Goal: Task Accomplishment & Management: Use online tool/utility

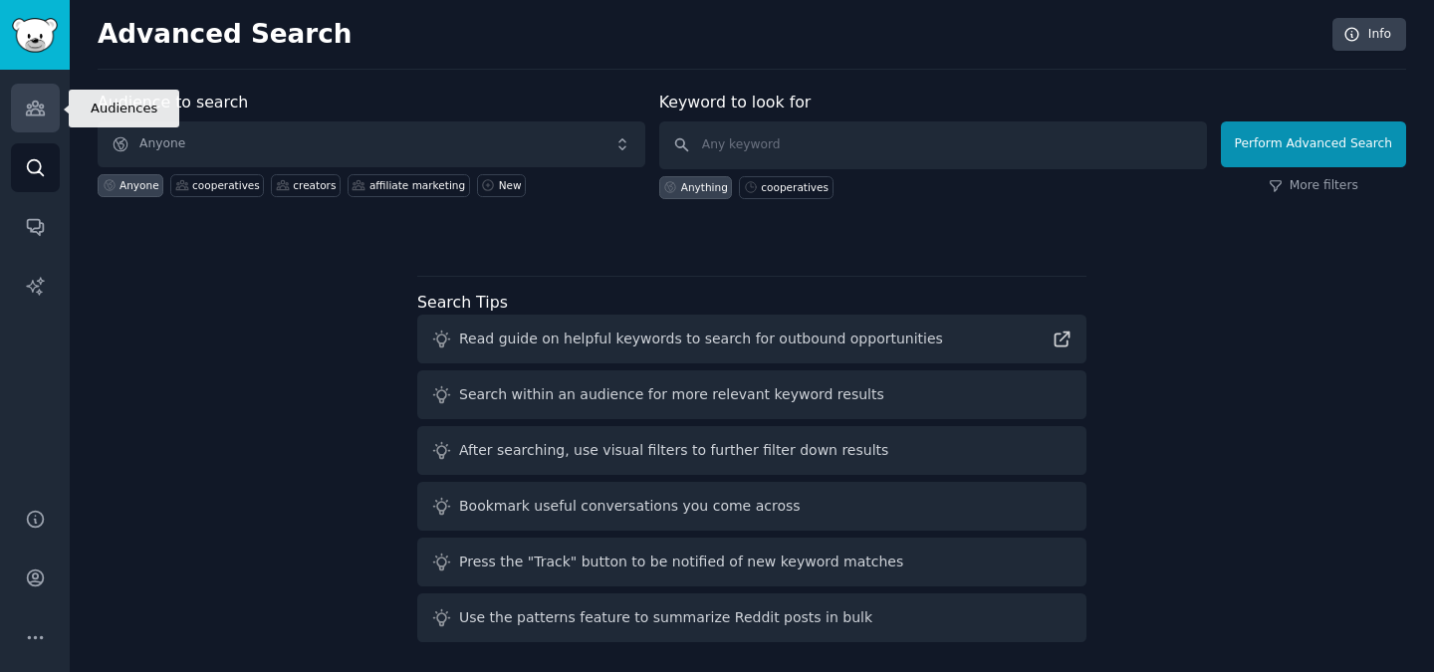
click at [39, 109] on icon "Sidebar" at bounding box center [35, 108] width 21 height 21
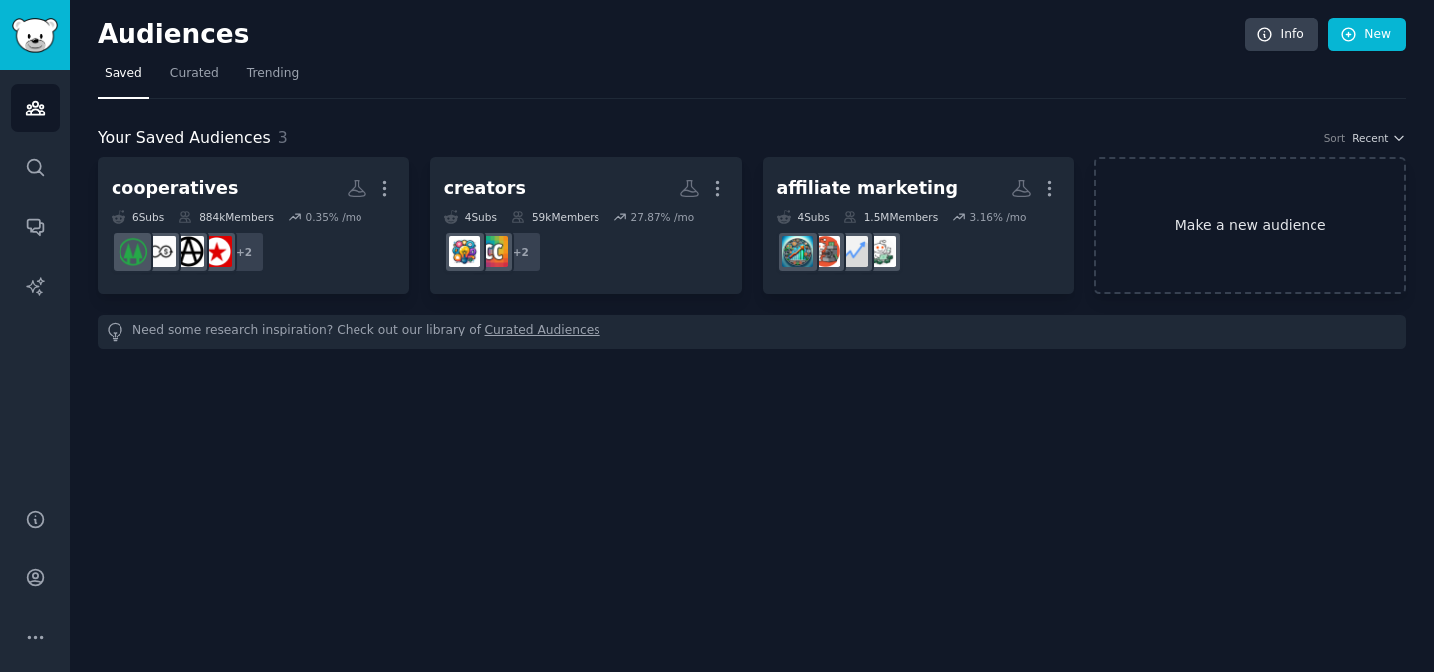
click at [1216, 241] on link "Make a new audience" at bounding box center [1250, 225] width 312 height 136
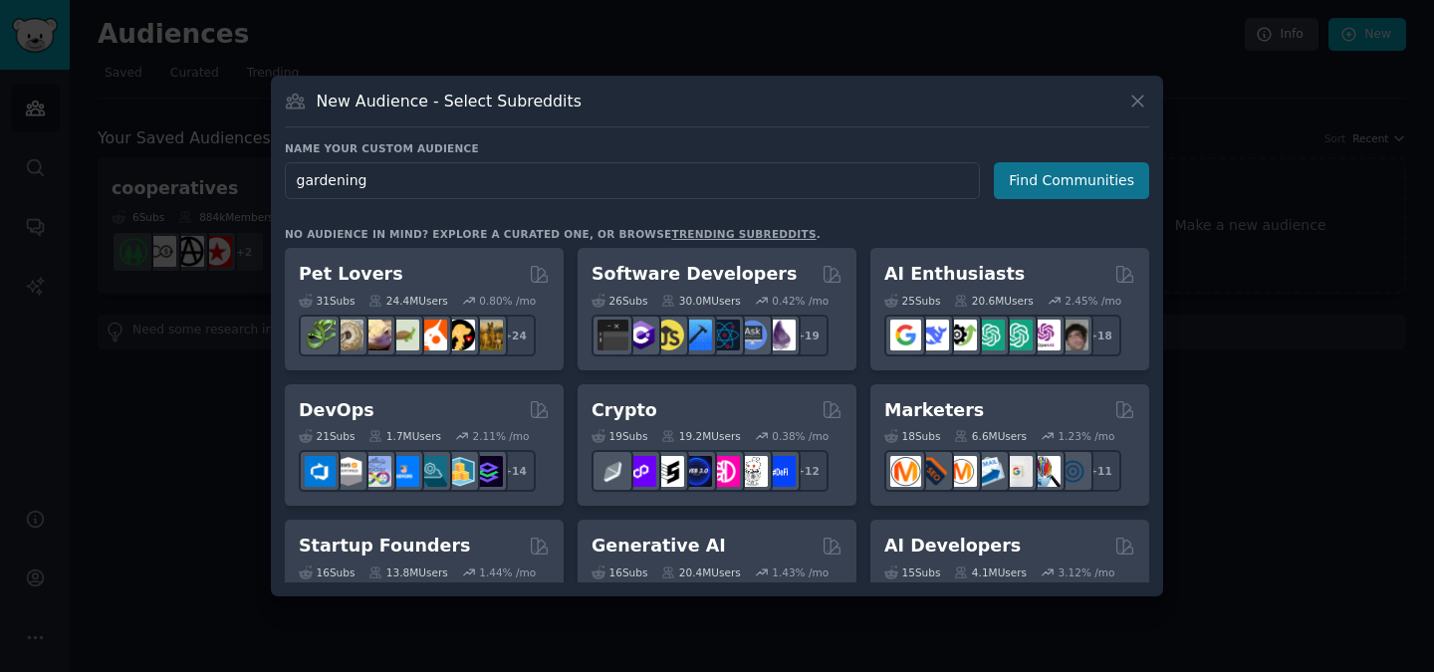
type input "gardening"
click at [1024, 184] on button "Find Communities" at bounding box center [1071, 180] width 155 height 37
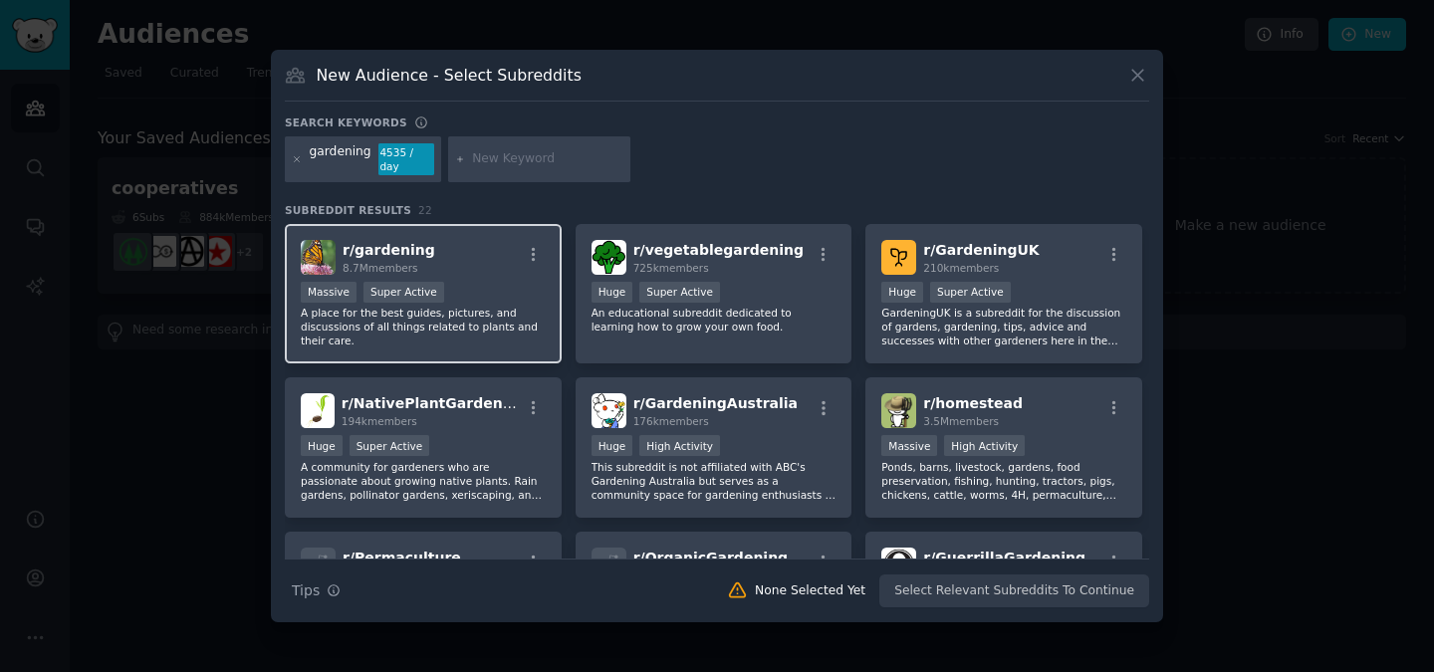
click at [467, 320] on p "A place for the best guides, pictures, and discussions of all things related to…" at bounding box center [423, 327] width 245 height 42
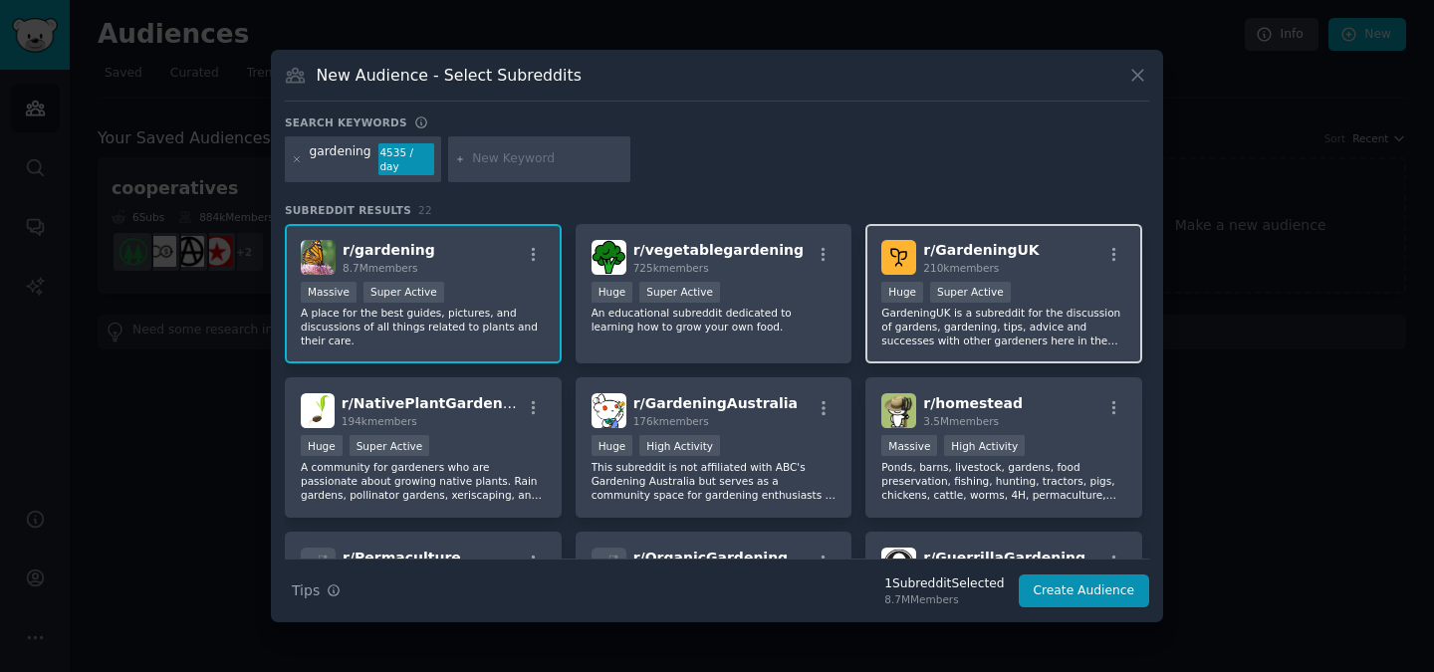
click at [1026, 337] on p "GardeningUK is a subreddit for the discussion of gardens, gardening, tips, advi…" at bounding box center [1003, 327] width 245 height 42
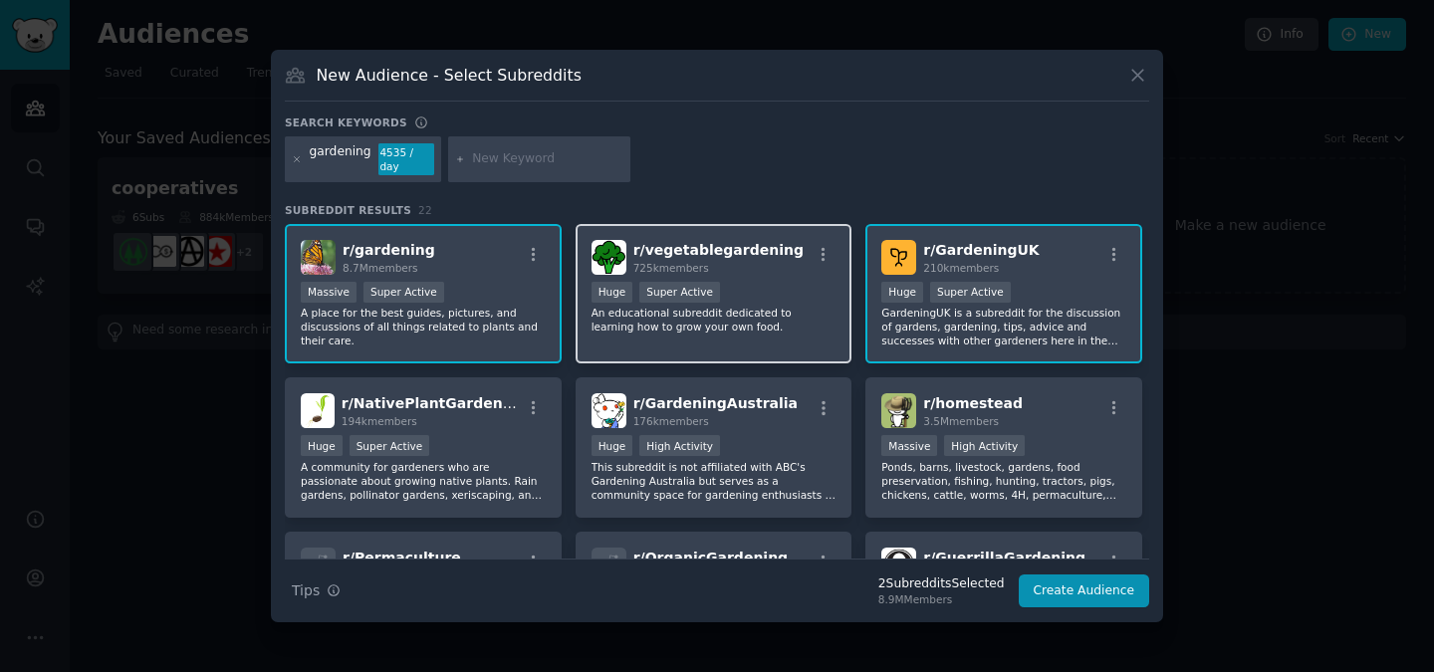
click at [669, 335] on div "r/ vegetablegardening 725k members Huge Super Active An educational subreddit d…" at bounding box center [713, 294] width 277 height 140
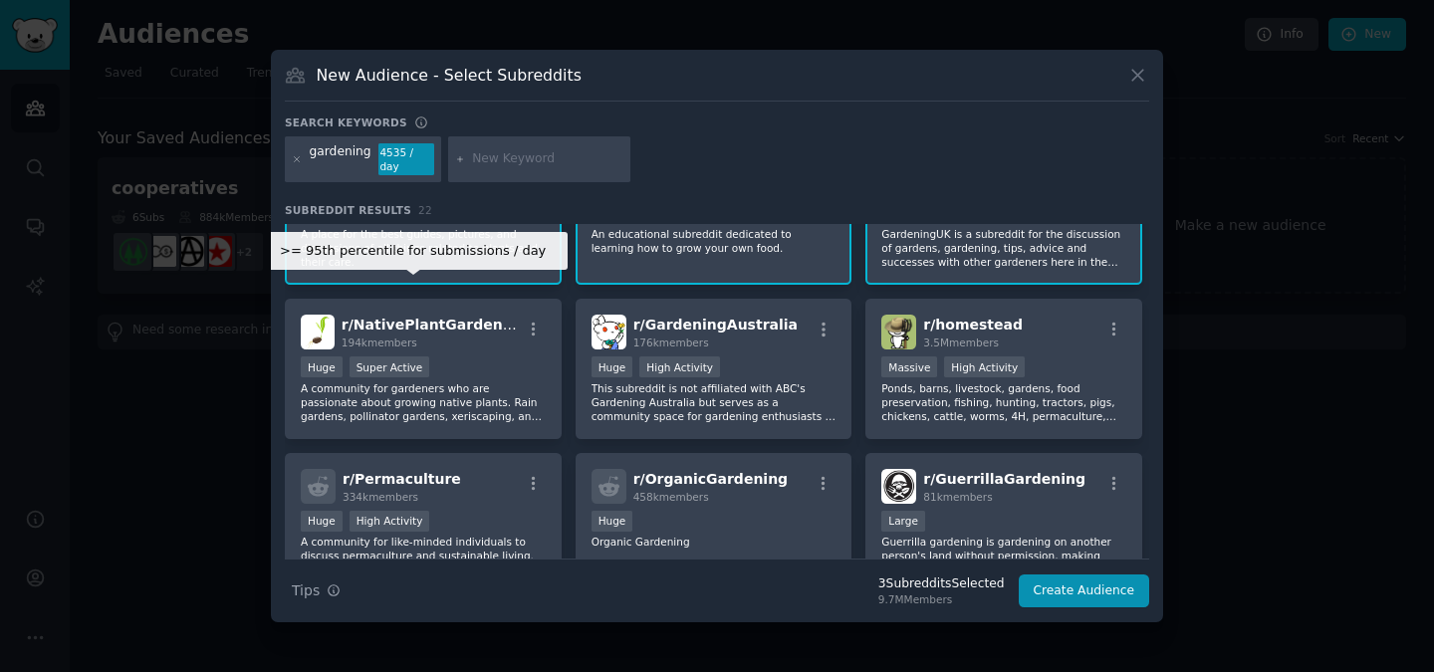
scroll to position [94, 0]
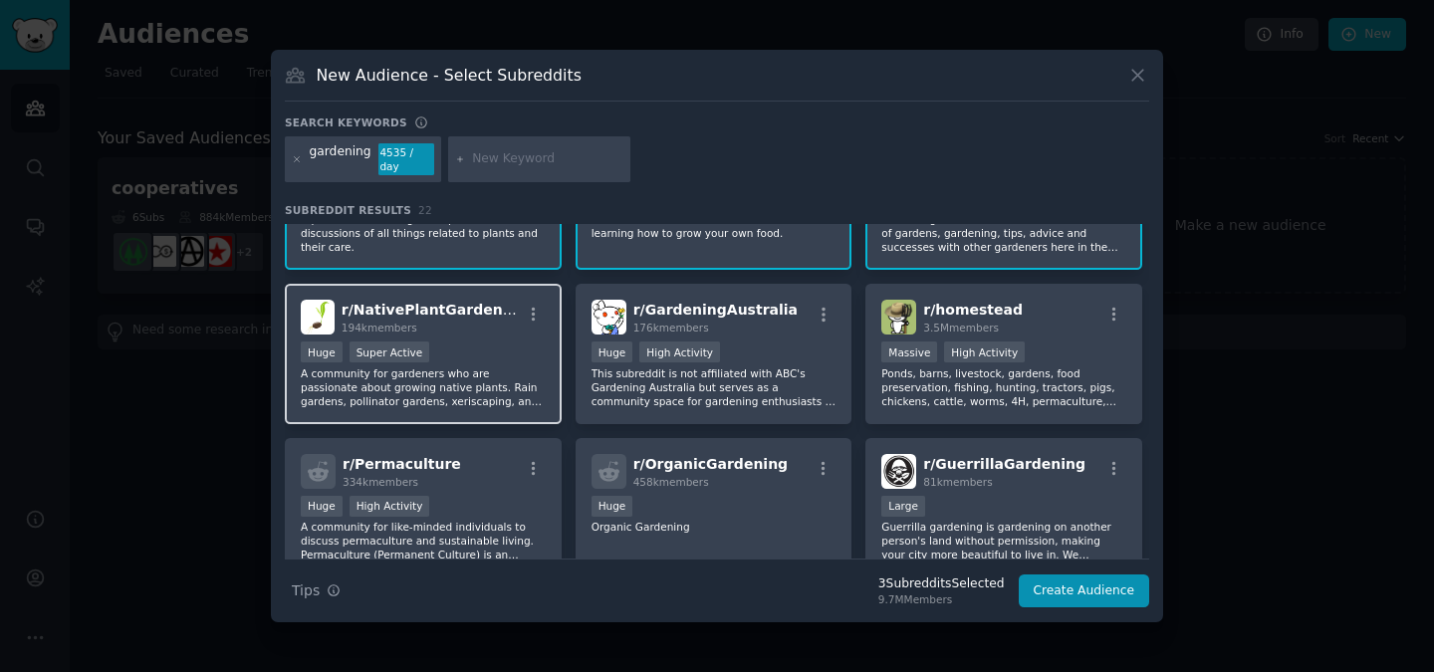
click at [501, 343] on div "Huge Super Active" at bounding box center [423, 353] width 245 height 25
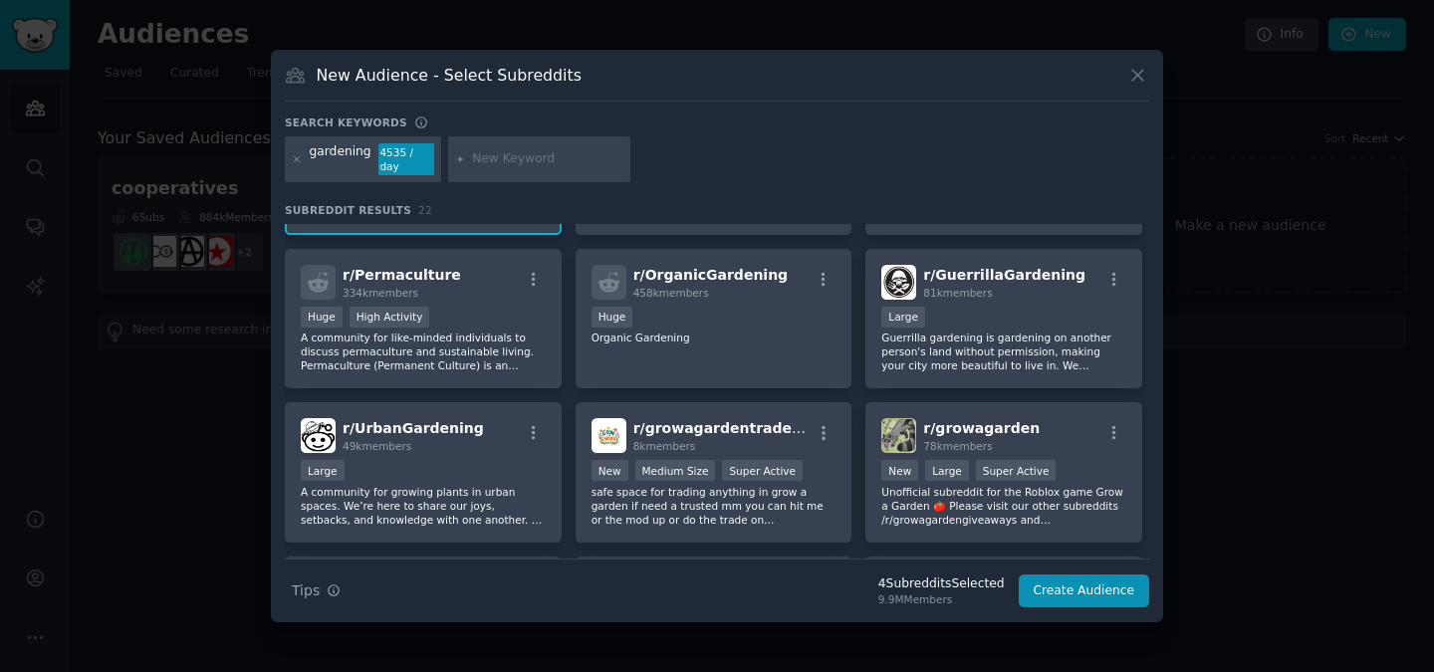
scroll to position [296, 0]
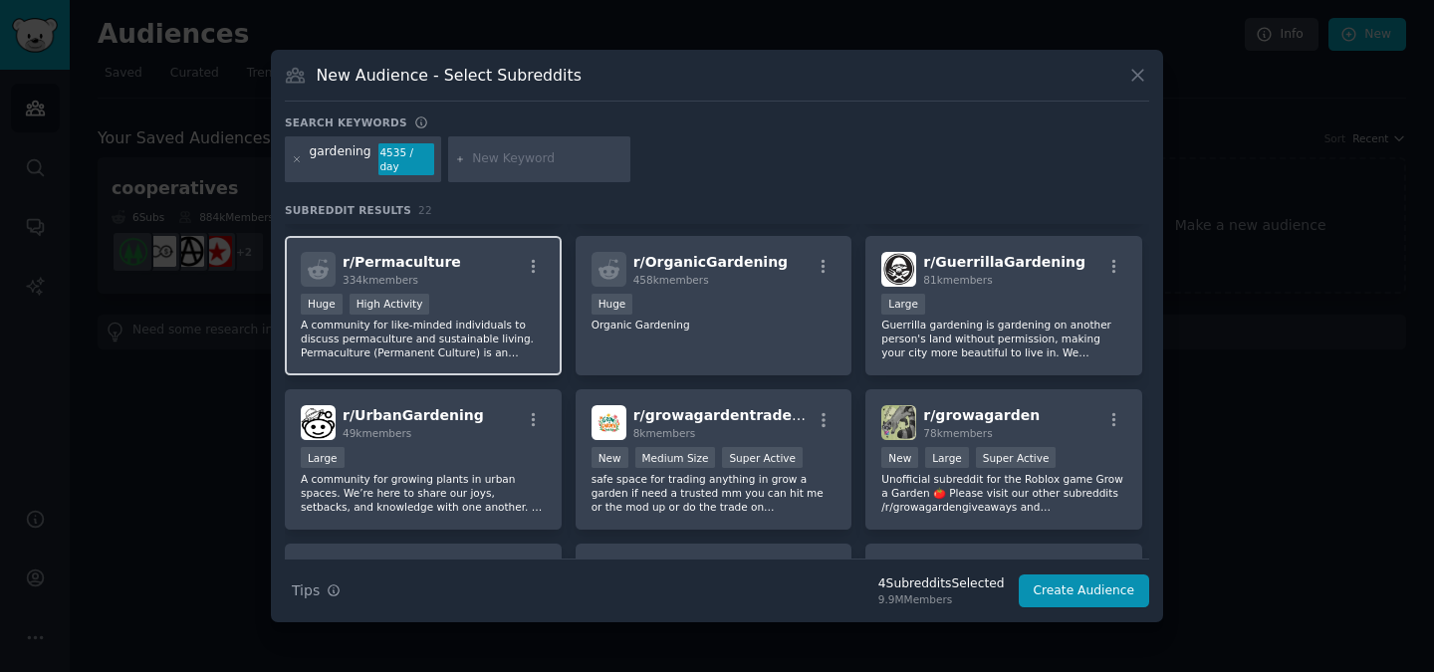
click at [512, 319] on p "A community for like-minded individuals to discuss permaculture and sustainable…" at bounding box center [423, 339] width 245 height 42
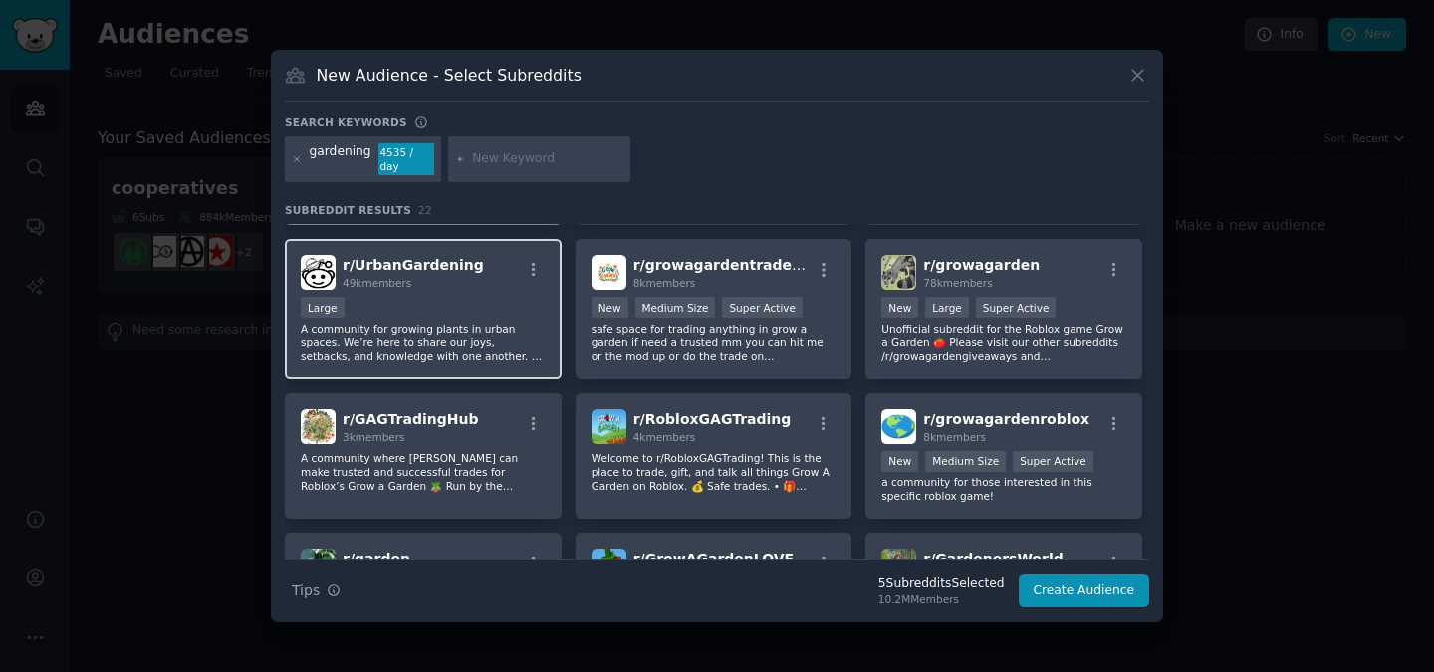
scroll to position [448, 0]
click at [501, 333] on p "A community for growing plants in urban spaces. We’re here to share our joys, s…" at bounding box center [423, 341] width 245 height 42
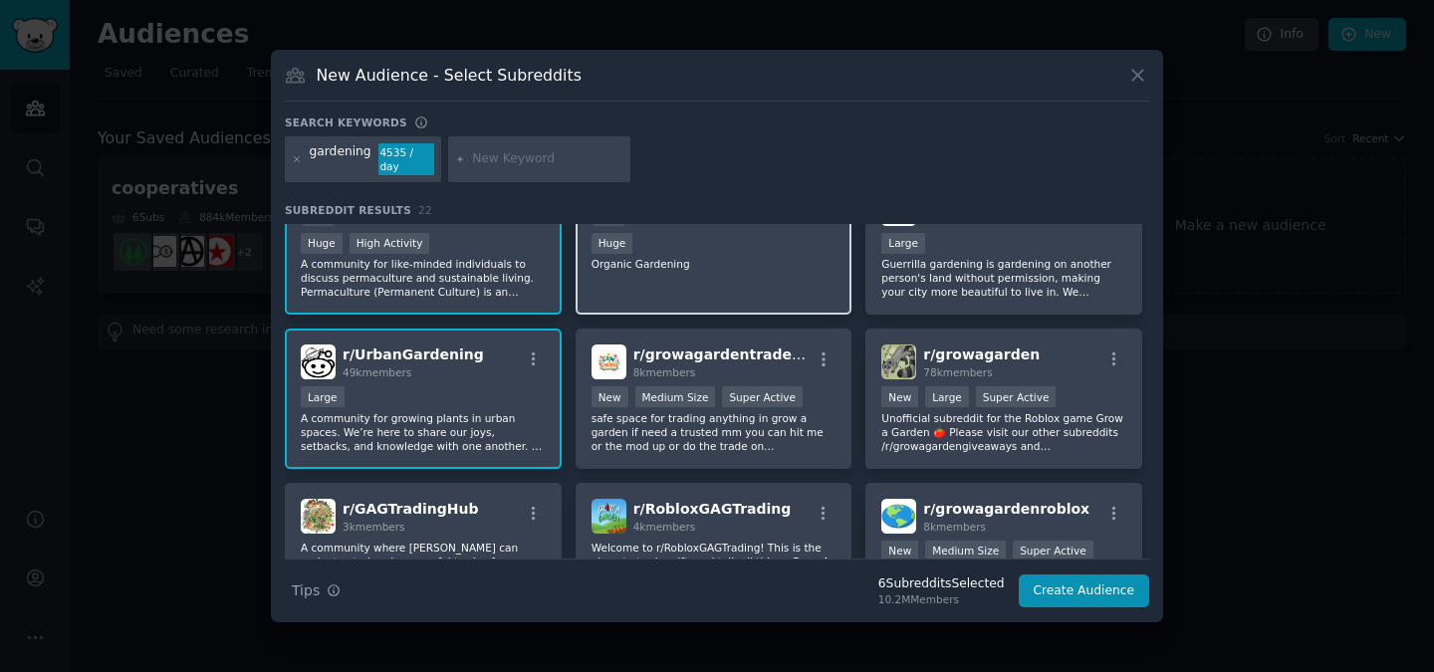
scroll to position [367, 0]
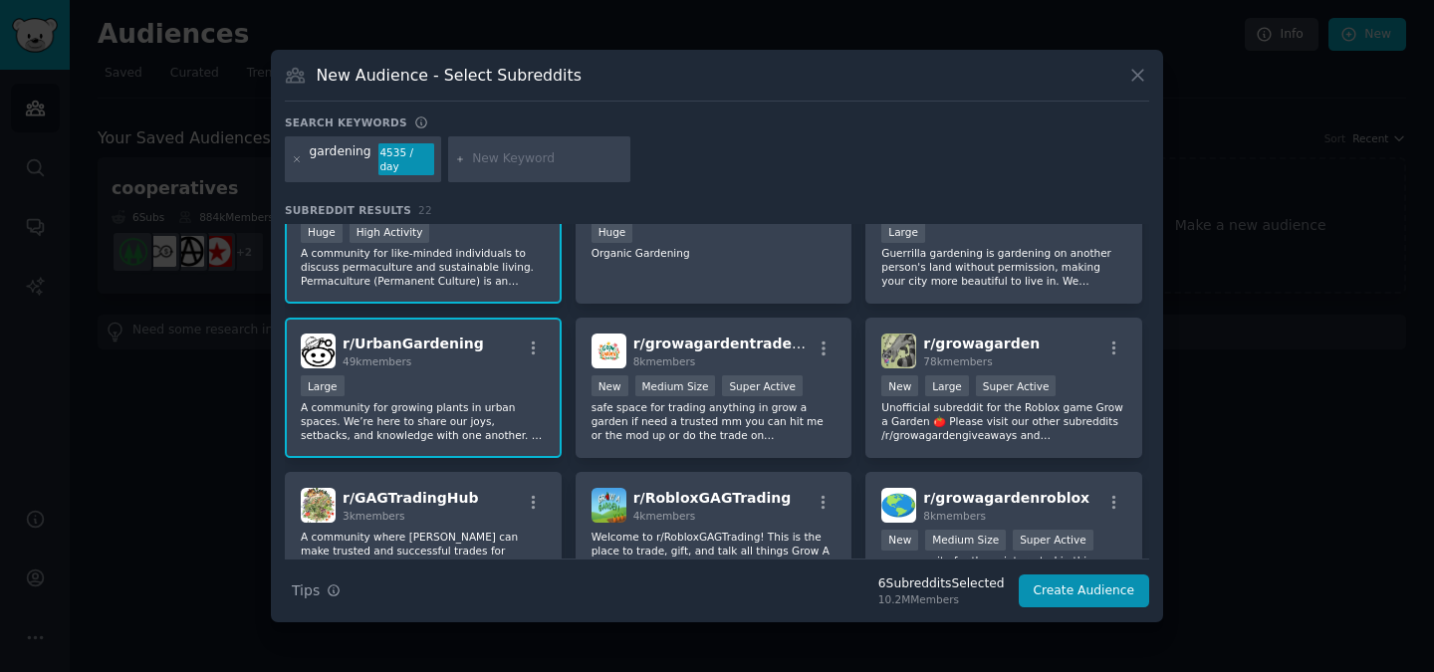
click at [513, 154] on input "text" at bounding box center [547, 159] width 151 height 18
type input "x"
type input "zero waste"
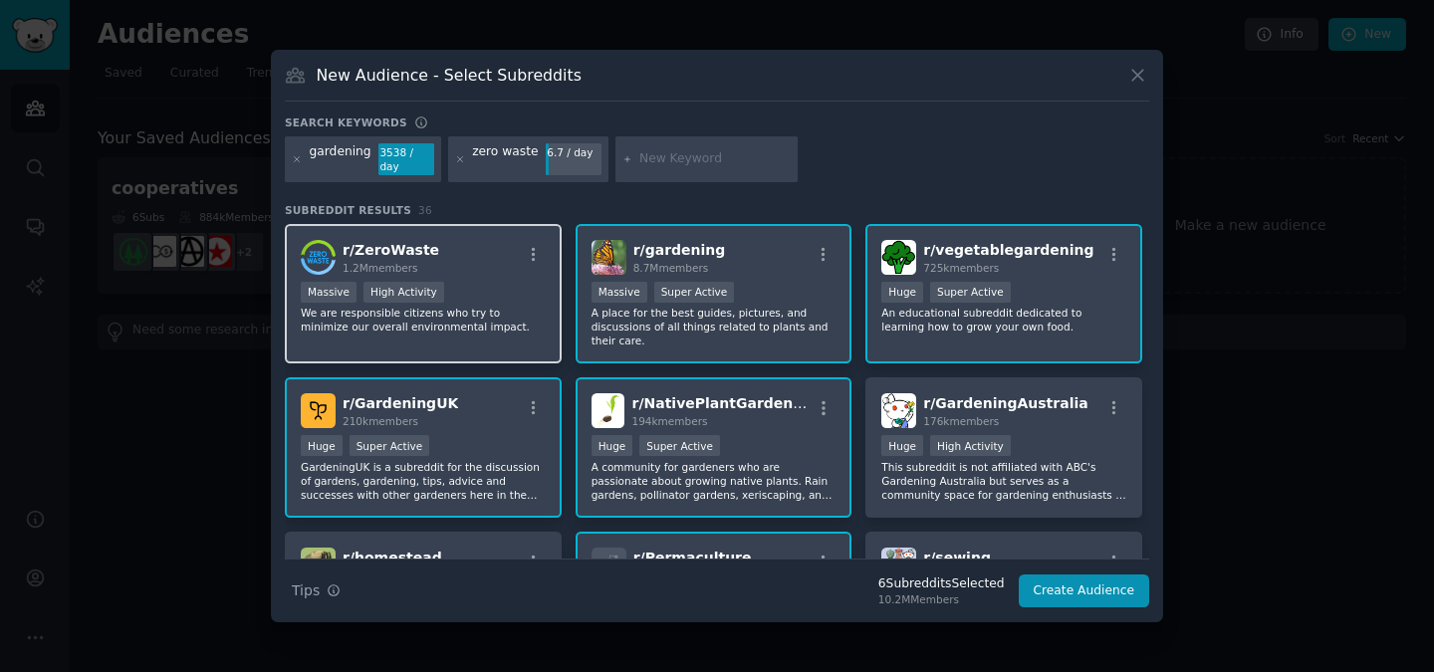
click at [503, 317] on p "We are responsible citizens who try to minimize our overall environmental impac…" at bounding box center [423, 320] width 245 height 28
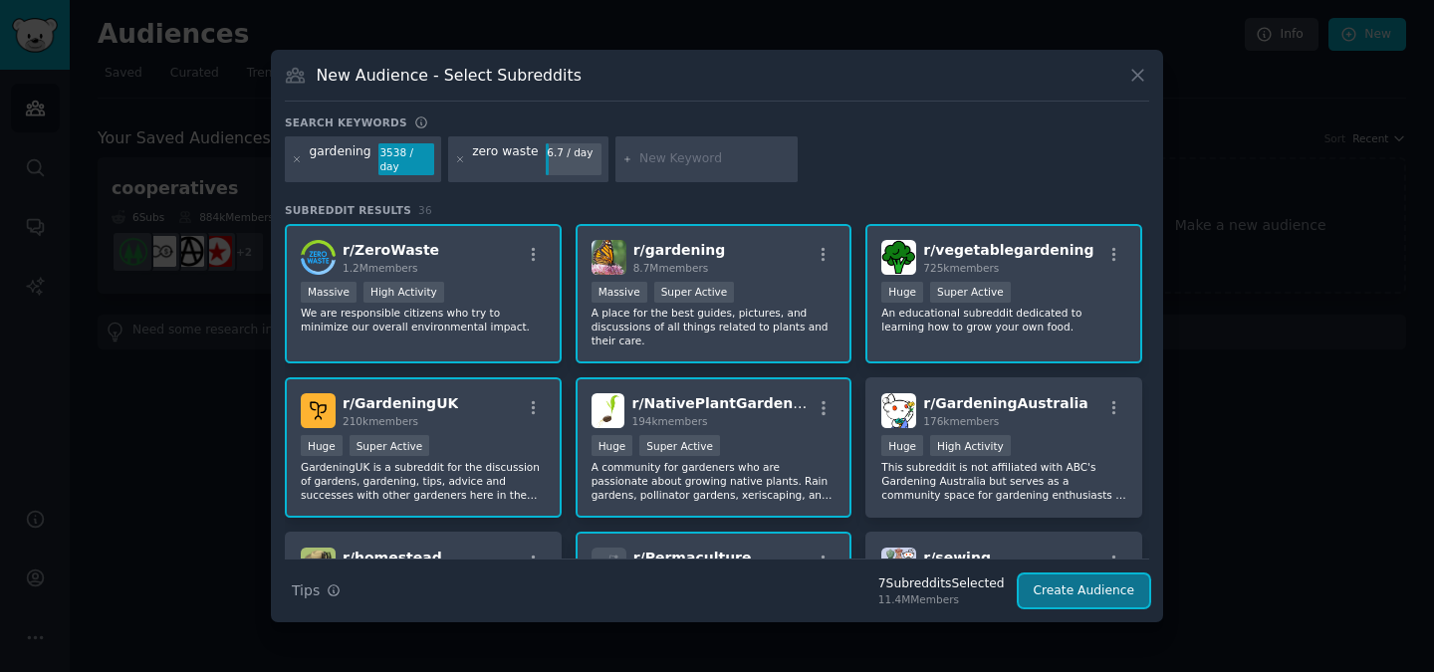
click at [1057, 593] on button "Create Audience" at bounding box center [1083, 591] width 131 height 34
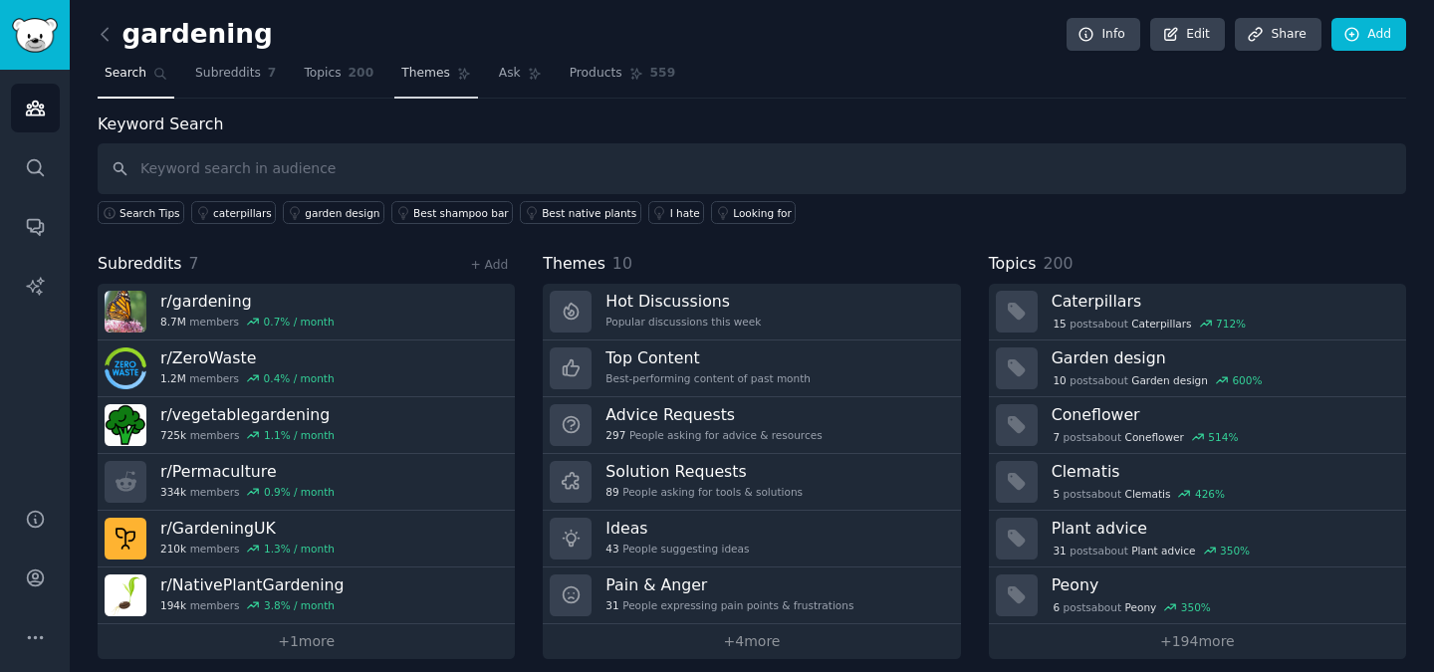
click at [429, 80] on span "Themes" at bounding box center [425, 74] width 49 height 18
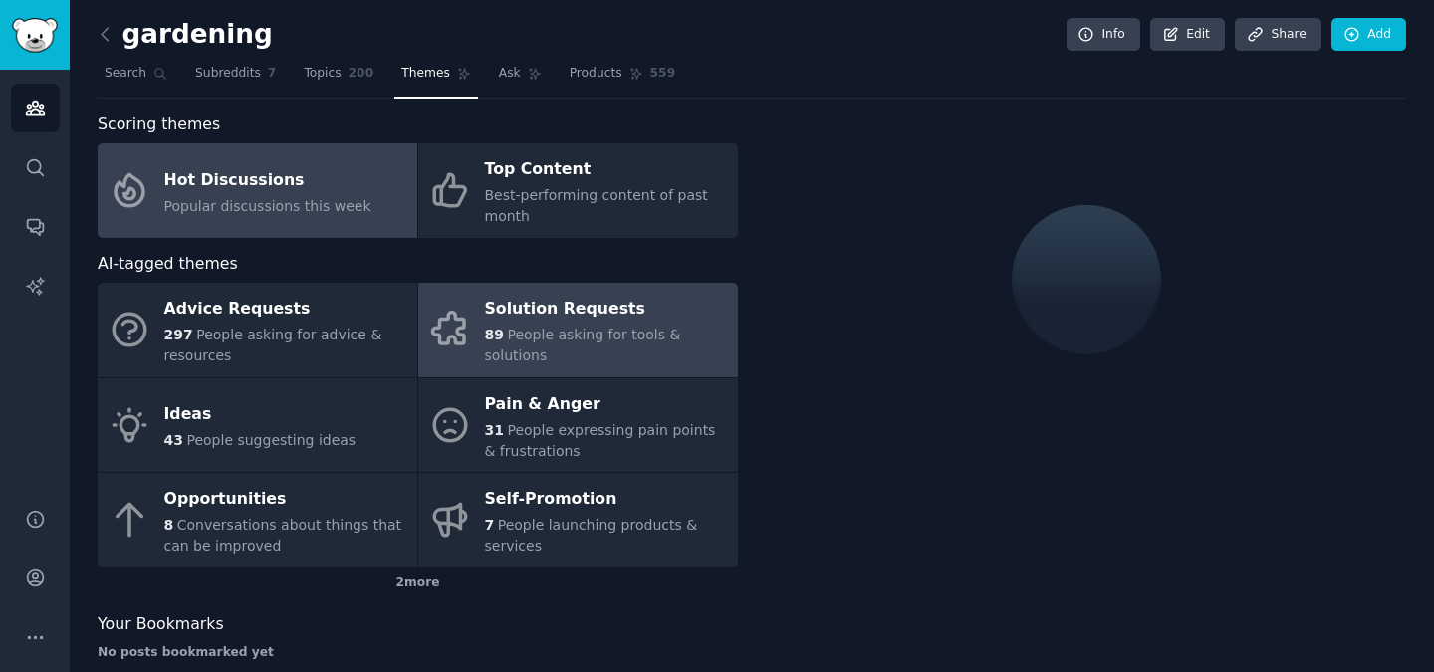
click at [571, 335] on span "People asking for tools & solutions" at bounding box center [583, 345] width 196 height 37
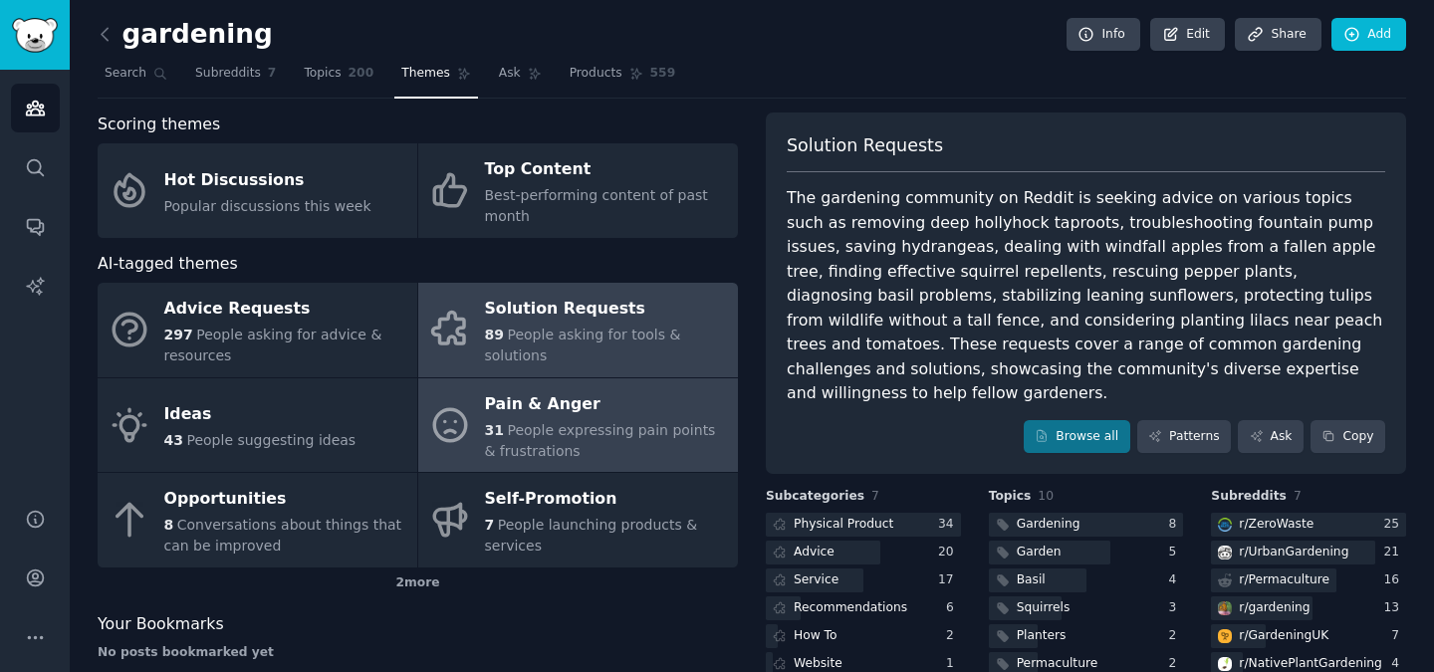
click at [634, 422] on span "People expressing pain points & frustrations" at bounding box center [600, 440] width 231 height 37
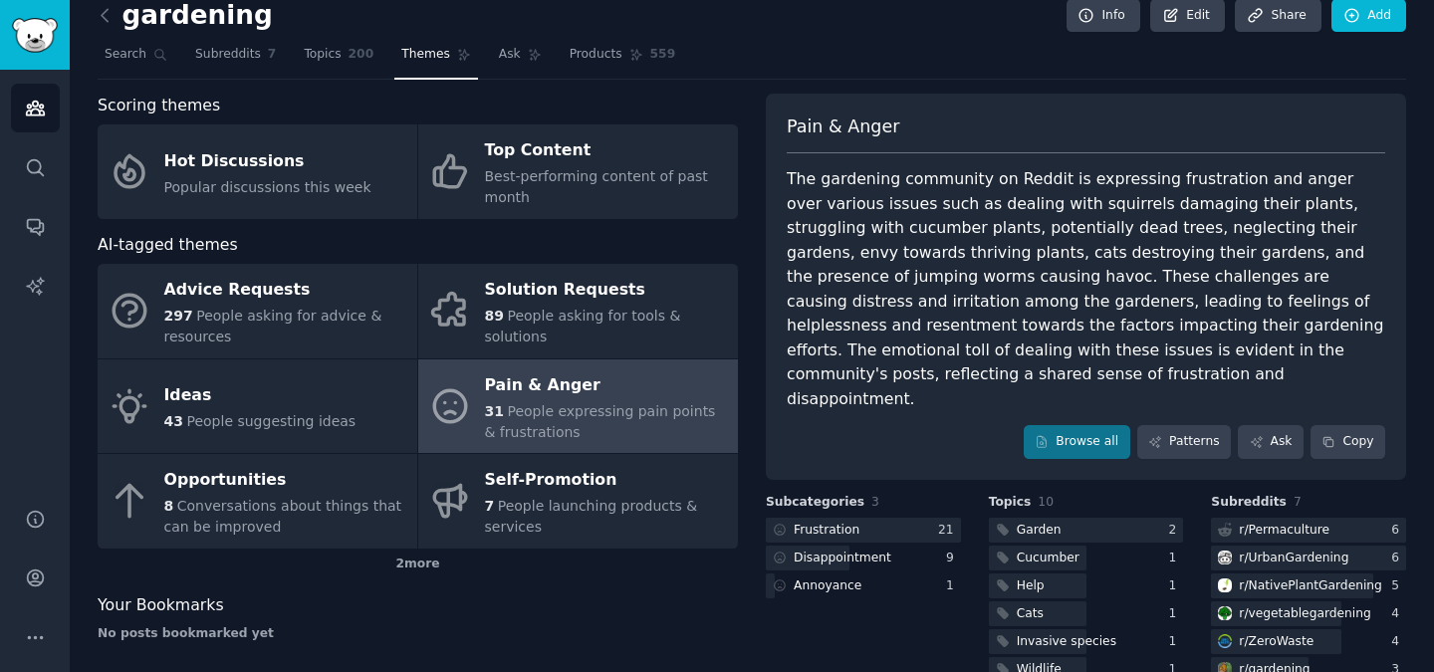
scroll to position [17, 0]
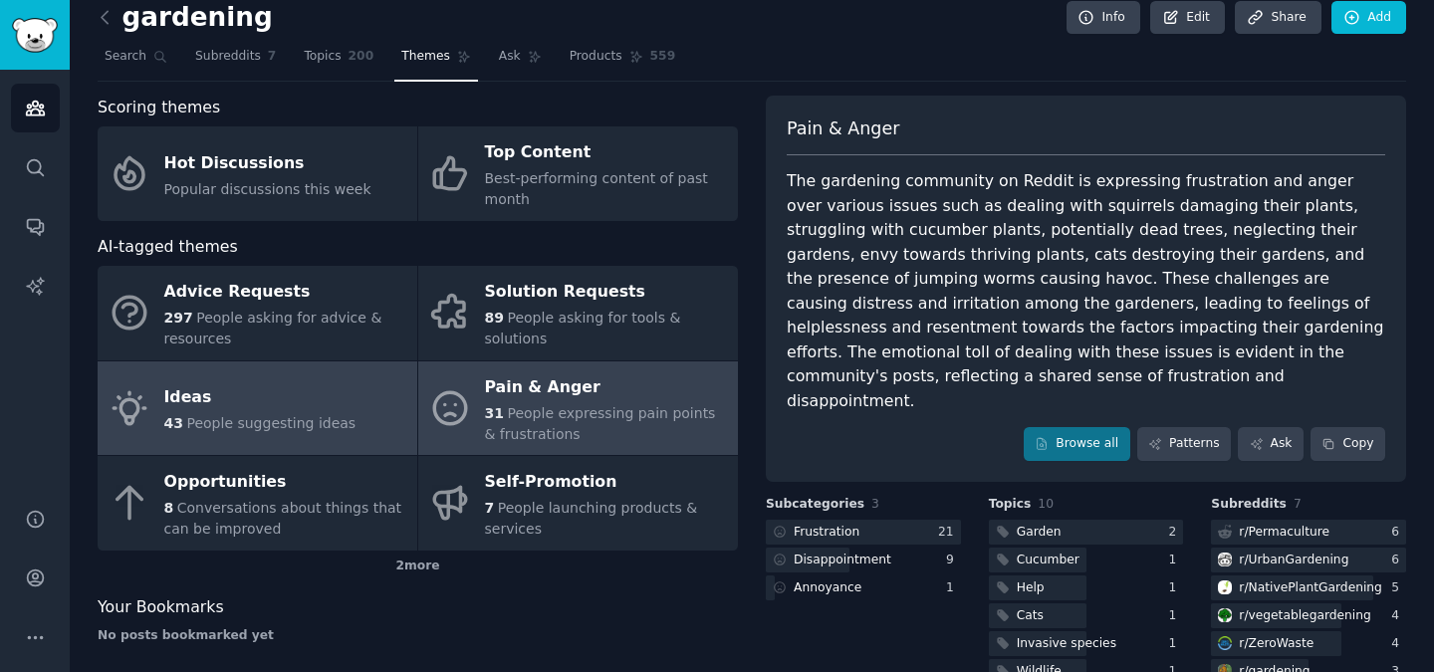
click at [291, 379] on link "Ideas 43 People suggesting ideas" at bounding box center [258, 408] width 320 height 95
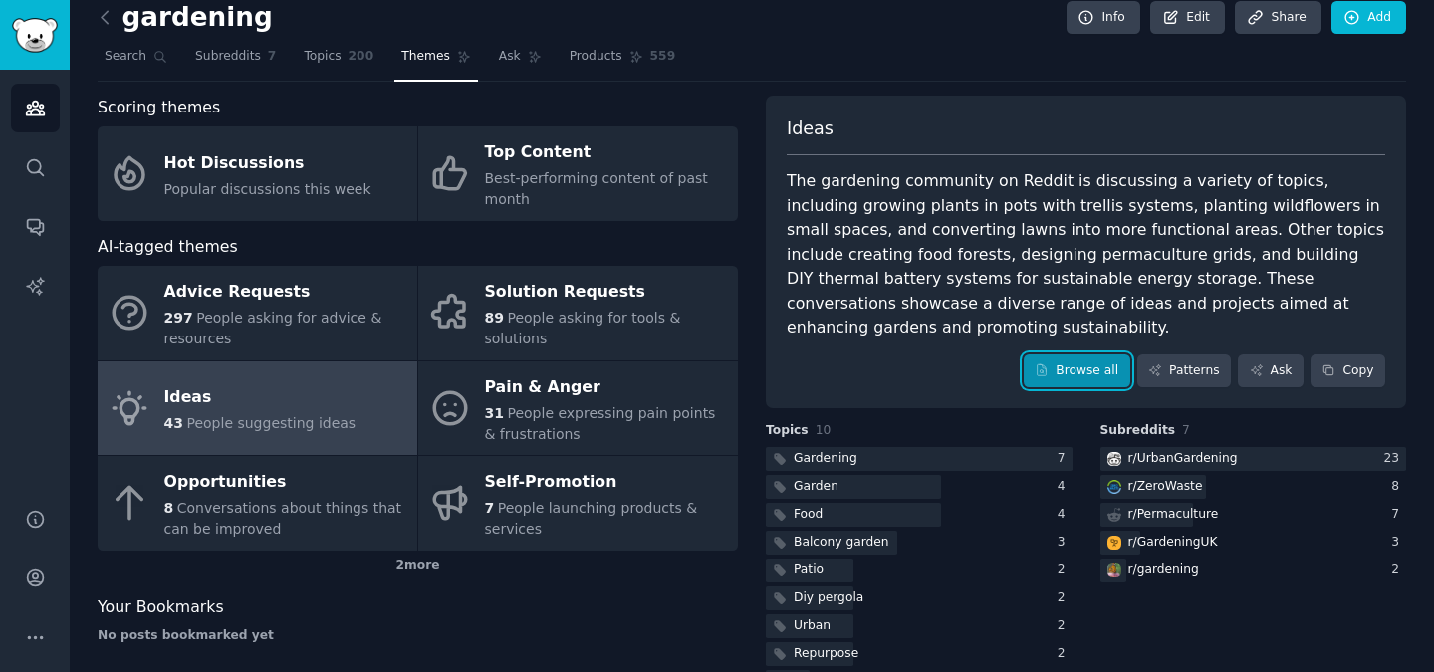
click at [1087, 354] on link "Browse all" at bounding box center [1076, 371] width 107 height 34
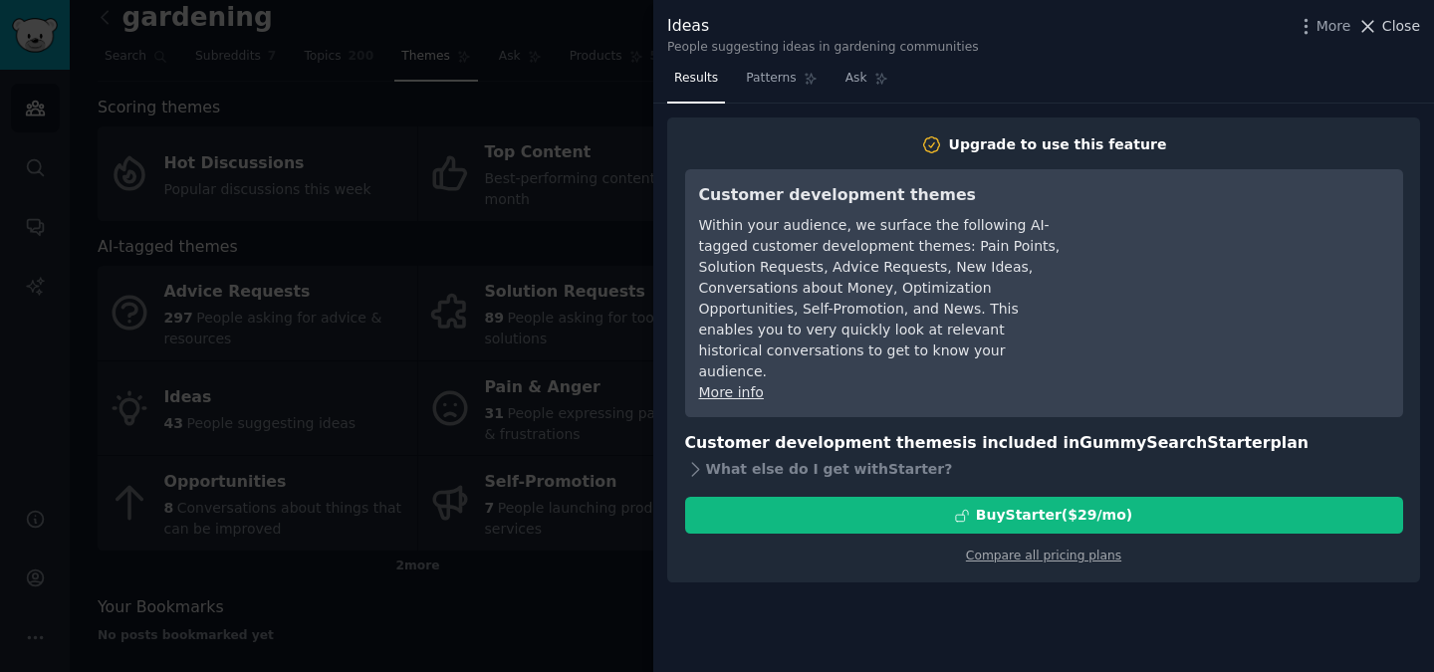
click at [1394, 30] on span "Close" at bounding box center [1401, 26] width 38 height 21
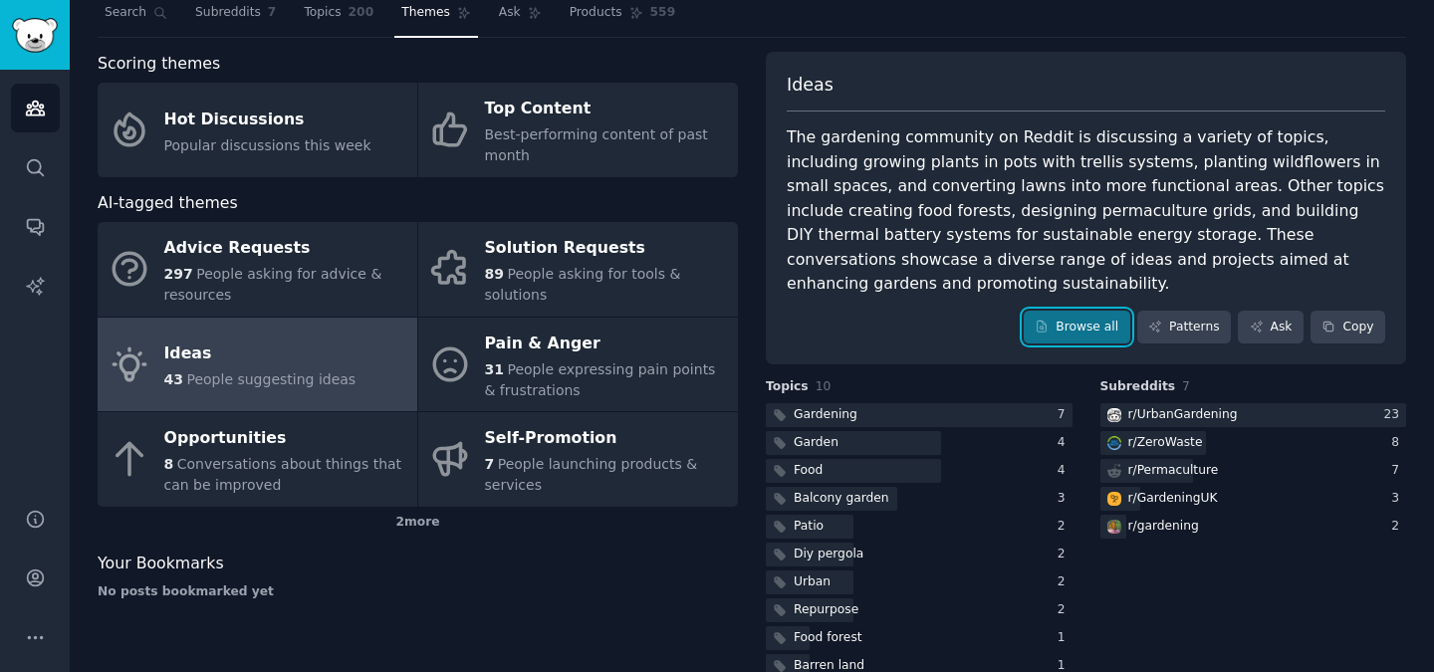
scroll to position [60, 0]
click at [940, 312] on div "Browse all Patterns Ask Copy" at bounding box center [1085, 329] width 598 height 34
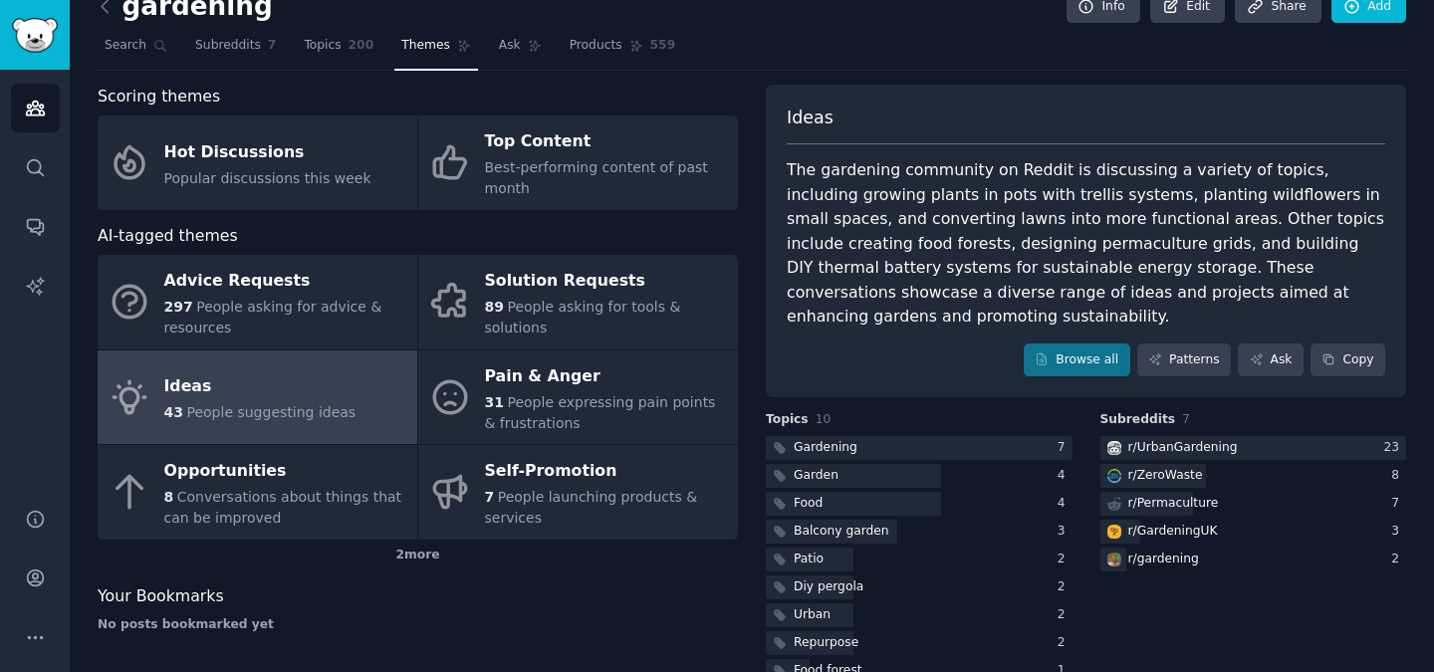
scroll to position [33, 0]
